Goal: Task Accomplishment & Management: Manage account settings

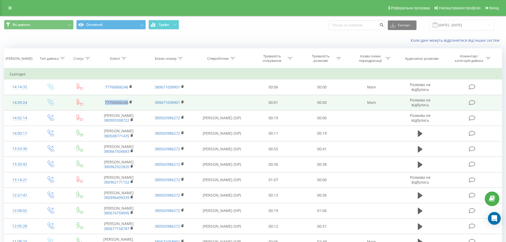
drag, startPoint x: 102, startPoint y: 101, endPoint x: 128, endPoint y: 103, distance: 25.6
click at [128, 103] on td "77766806246" at bounding box center [118, 102] width 50 height 15
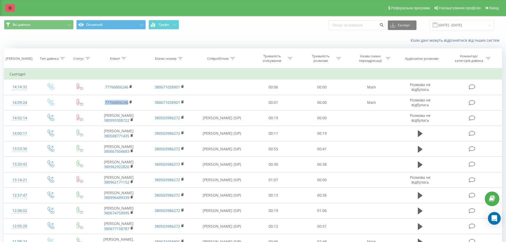
click at [8, 6] on link at bounding box center [10, 7] width 10 height 7
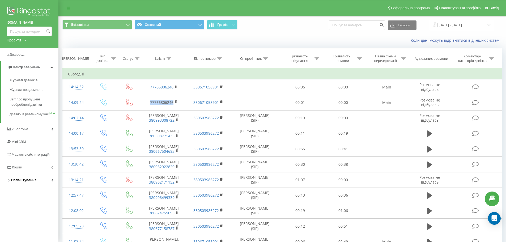
click at [25, 182] on span "Налаштування" at bounding box center [23, 180] width 25 height 4
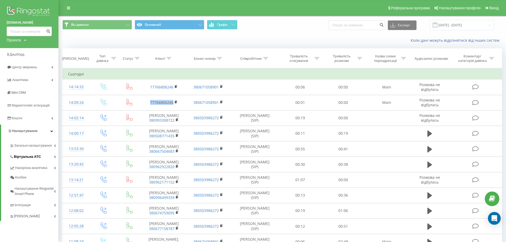
click at [39, 155] on span "Віртуальна АТС" at bounding box center [27, 156] width 27 height 5
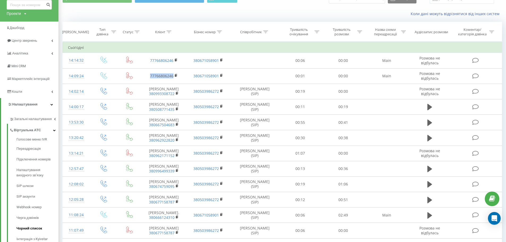
scroll to position [80, 0]
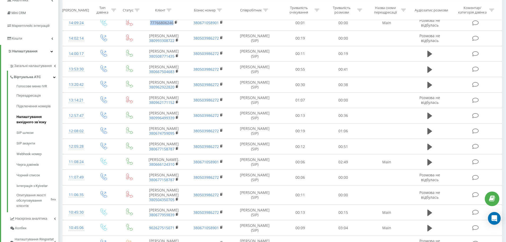
click at [30, 120] on span "Налаштування вихідного зв’язку" at bounding box center [35, 119] width 39 height 11
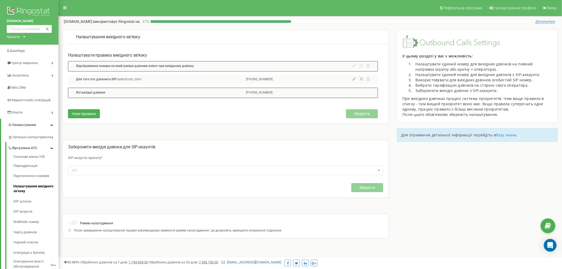
click at [353, 79] on icon at bounding box center [353, 78] width 3 height 3
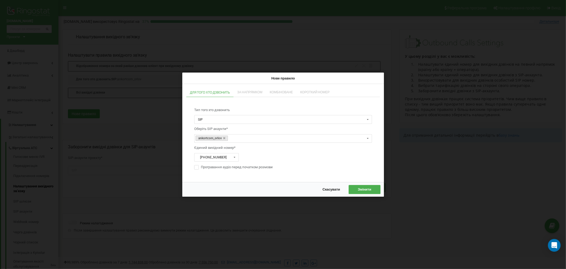
click at [326, 189] on span "Скасувати" at bounding box center [331, 189] width 18 height 4
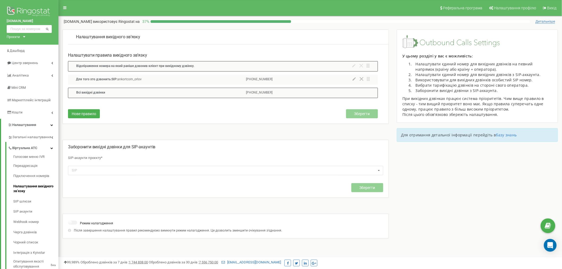
click at [438, 162] on div "Налаштування вихідного зв’язку Налаштувати правила вихідного зв’язку Відображен…" at bounding box center [309, 141] width 503 height 225
click at [16, 64] on span "Центр звернень" at bounding box center [25, 63] width 26 height 4
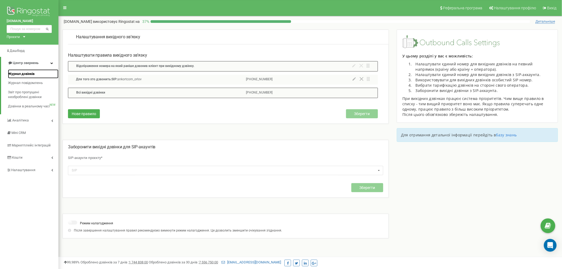
click at [22, 74] on span "Журнал дзвінків" at bounding box center [21, 73] width 27 height 5
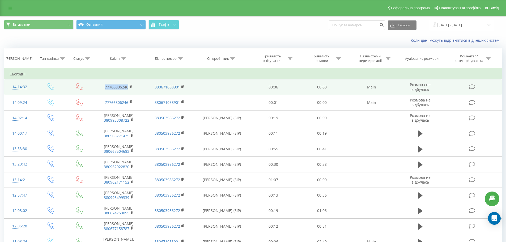
drag, startPoint x: 102, startPoint y: 87, endPoint x: 140, endPoint y: 89, distance: 37.8
click at [140, 89] on td "77766806246" at bounding box center [118, 86] width 50 height 15
copy link "77766806246"
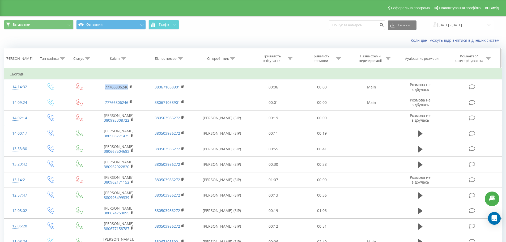
copy link "77766806246"
click at [221, 33] on div "Всі дзвінки Основний Графік Експорт .csv .xls .xlsx 20.07.2025 - 20.08.2025" at bounding box center [252, 25] width 505 height 18
click at [227, 24] on span "Всі дзвінки Основний Графік" at bounding box center [126, 25] width 245 height 10
